Goal: Information Seeking & Learning: Learn about a topic

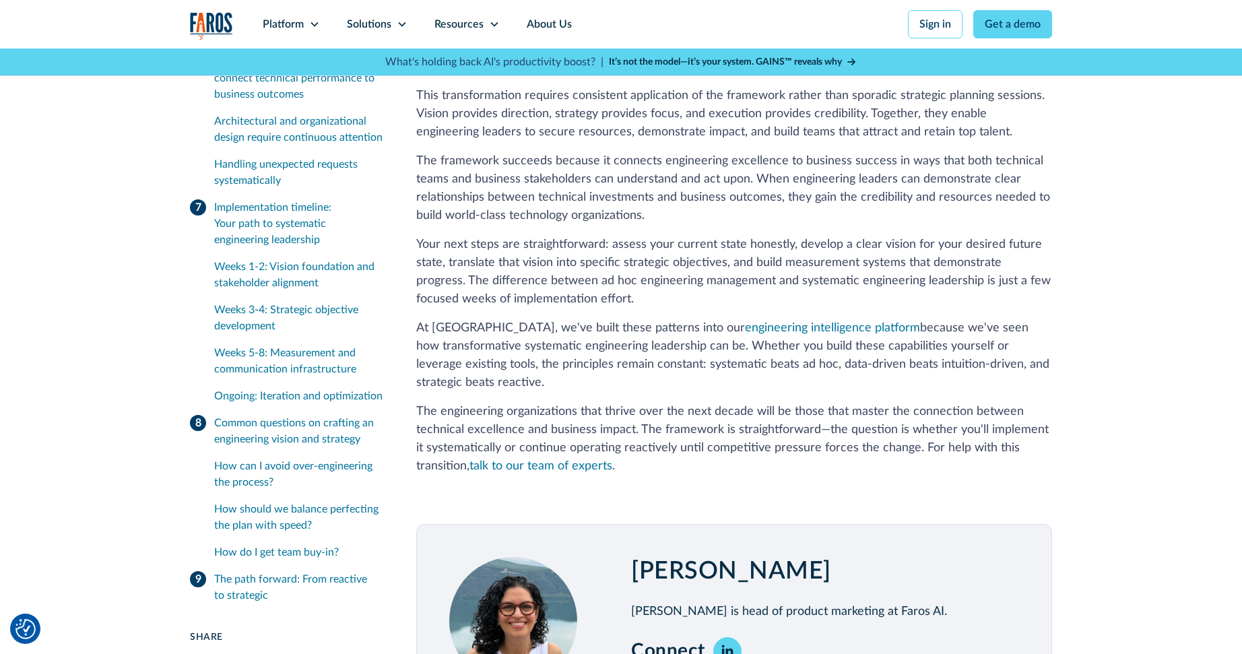
scroll to position [6616, 0]
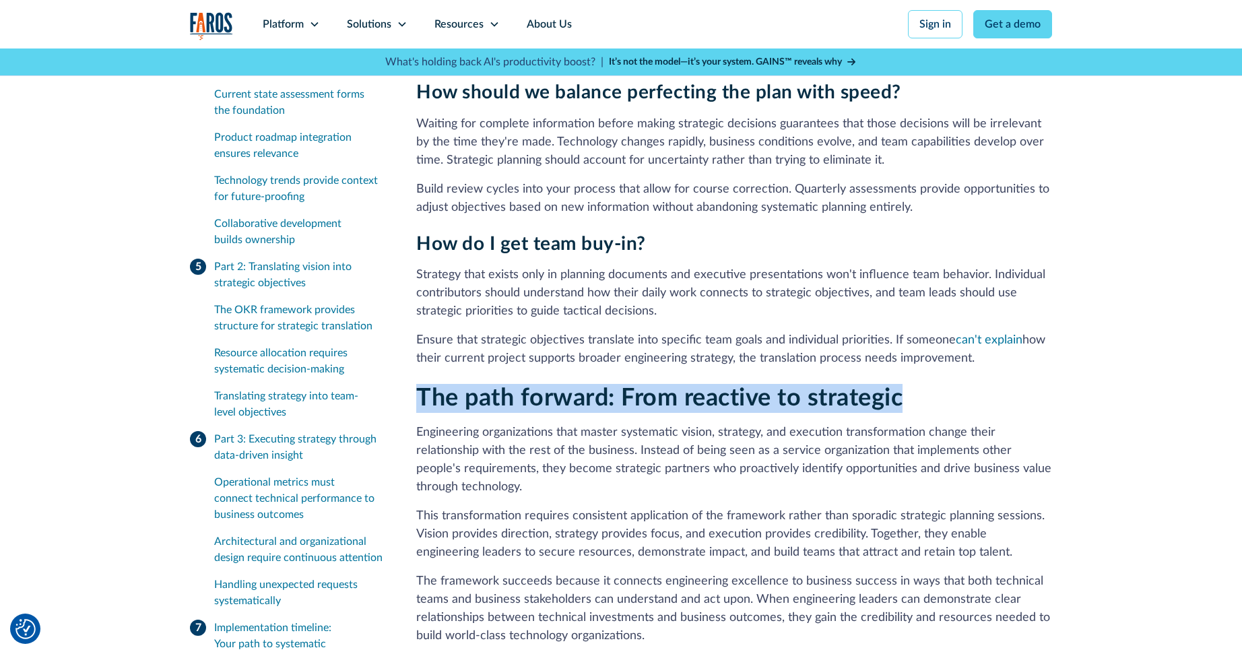
drag, startPoint x: 420, startPoint y: 341, endPoint x: 902, endPoint y: 342, distance: 481.5
click at [902, 386] on strong "The path forward: From reactive to strategic" at bounding box center [659, 398] width 486 height 24
copy strong "The path forward: From reactive to strategic"
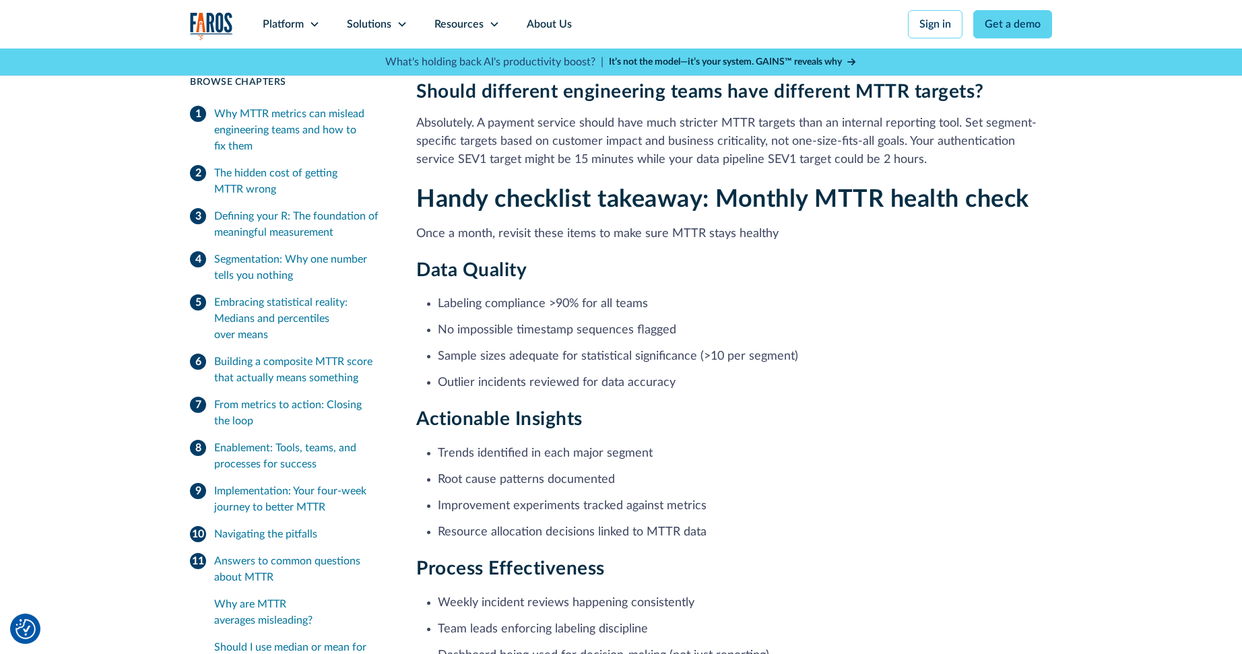
scroll to position [6149, 0]
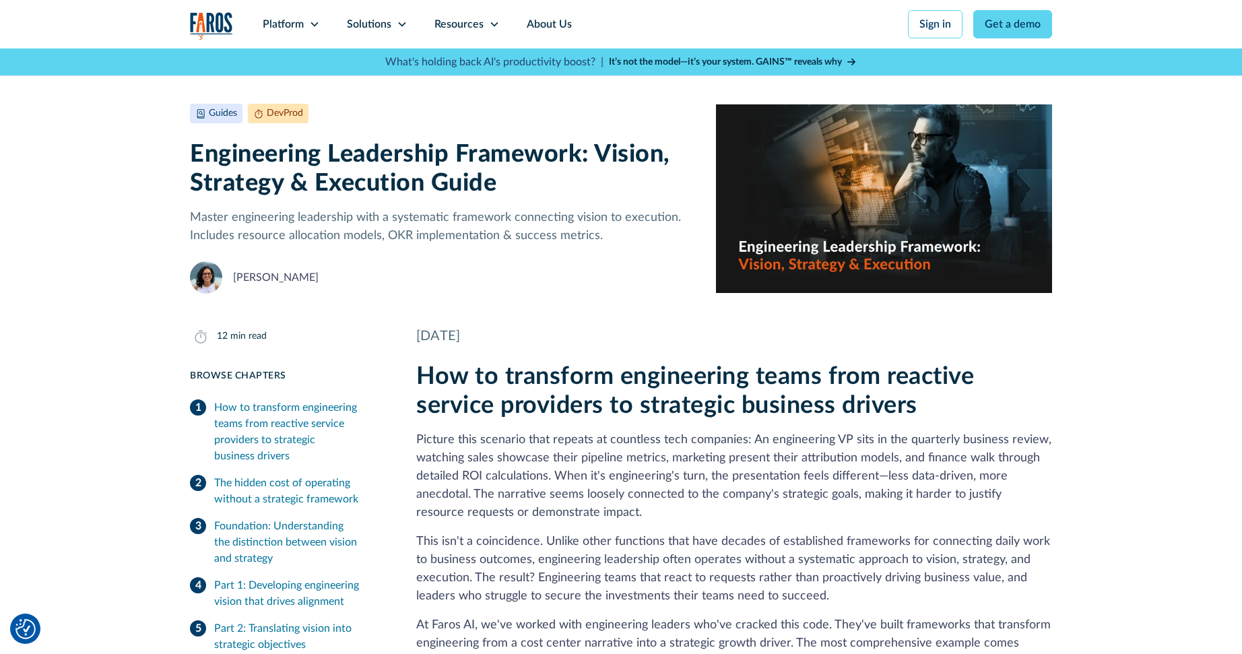
scroll to position [11, 0]
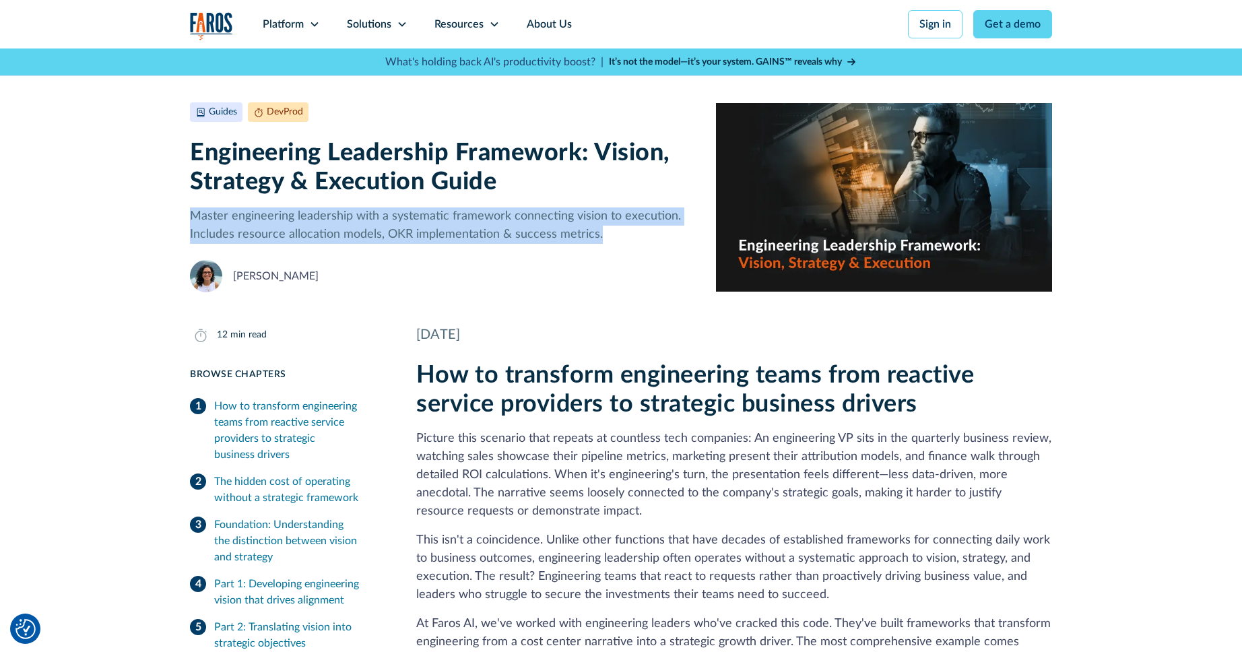
drag, startPoint x: 191, startPoint y: 219, endPoint x: 624, endPoint y: 226, distance: 433.8
click at [624, 226] on p "Master engineering leadership with a systematic framework connecting vision to …" at bounding box center [442, 225] width 504 height 36
copy p "Master engineering leadership with a systematic framework connecting vision to …"
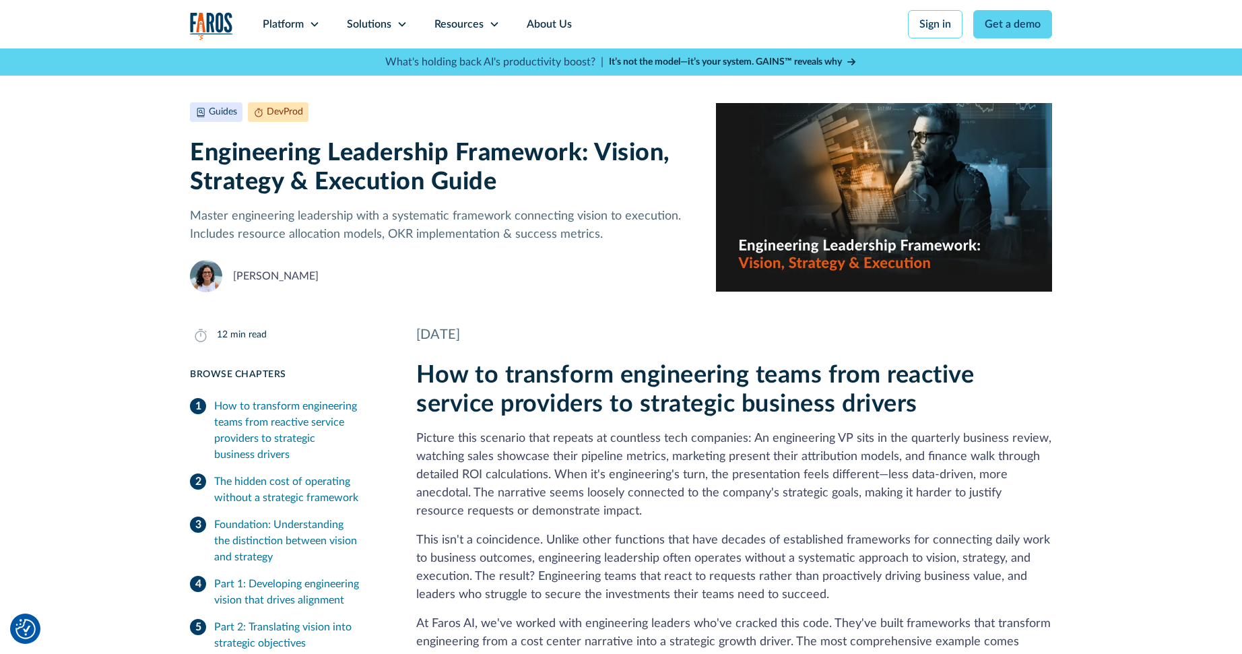
click at [735, 388] on h2 "How to transform engineering teams from reactive service providers to strategic…" at bounding box center [734, 390] width 636 height 58
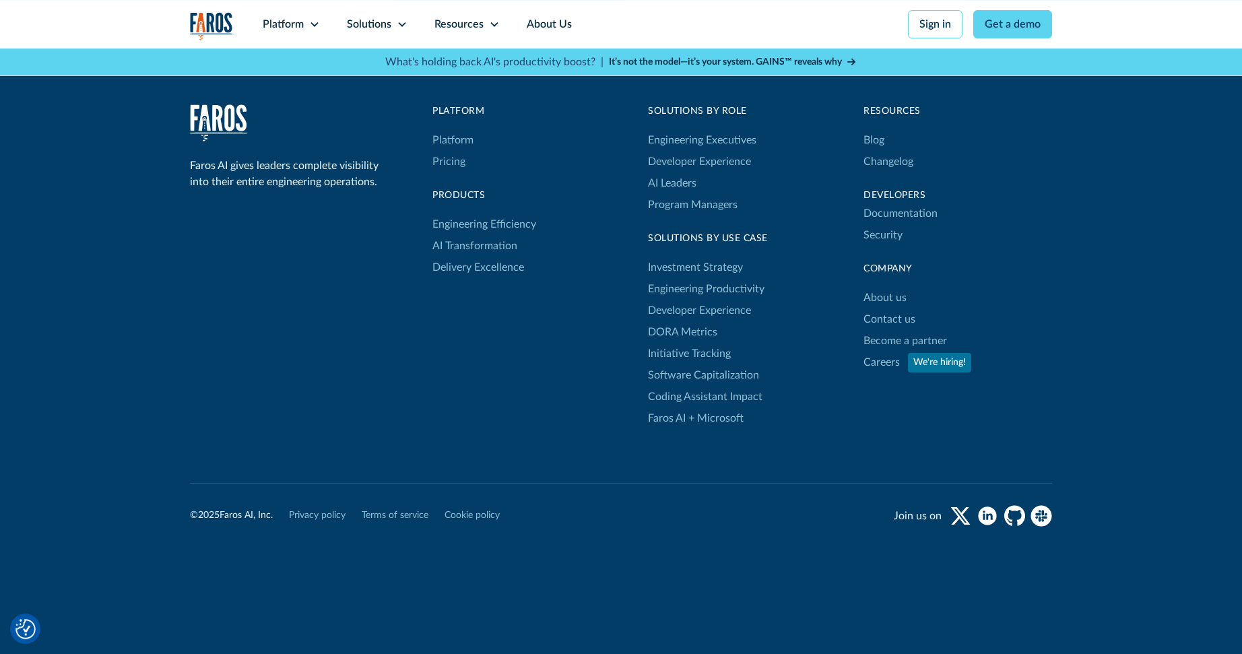
scroll to position [2354, 0]
